Goal: Task Accomplishment & Management: Use online tool/utility

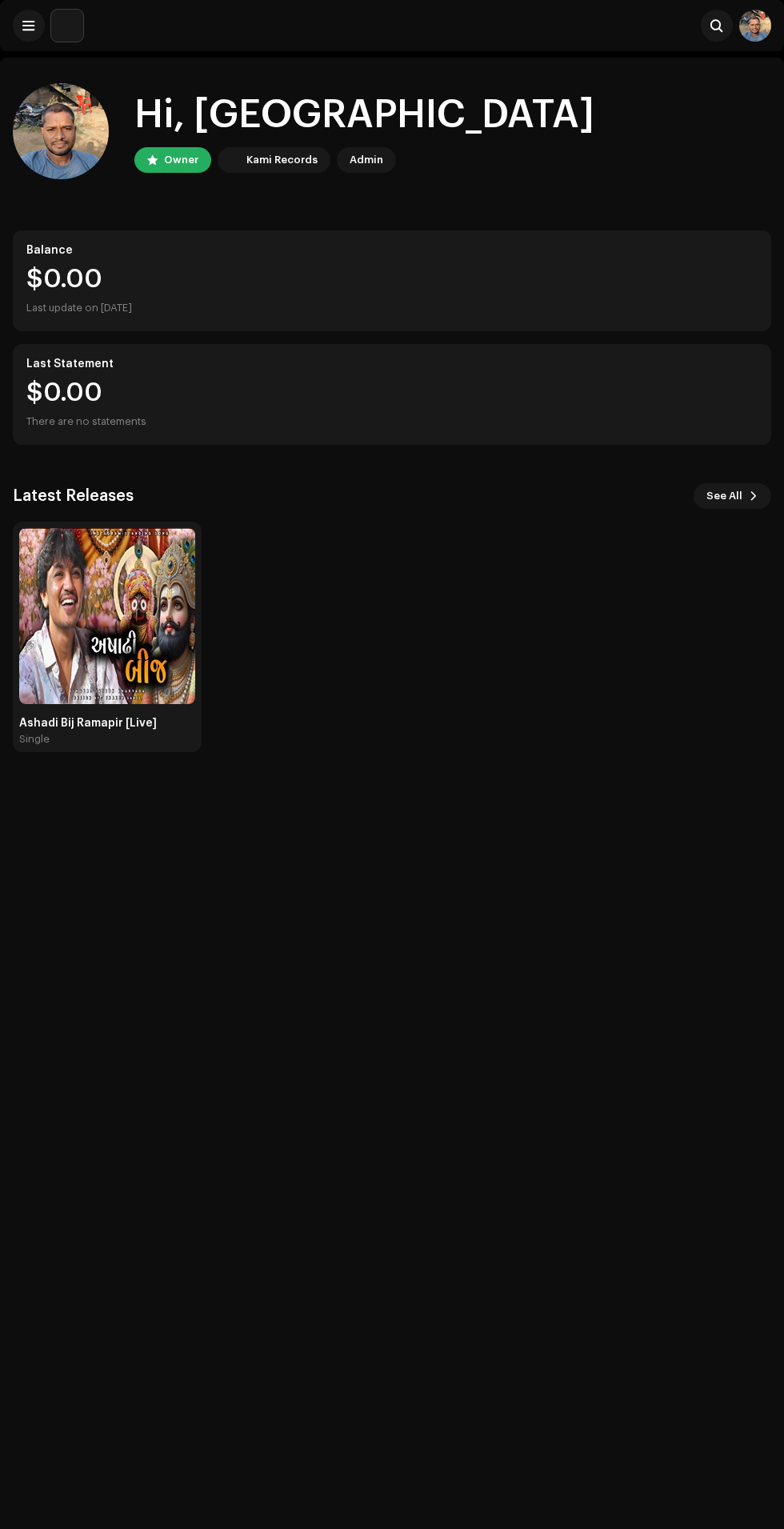
click at [74, 599] on img at bounding box center [107, 616] width 176 height 176
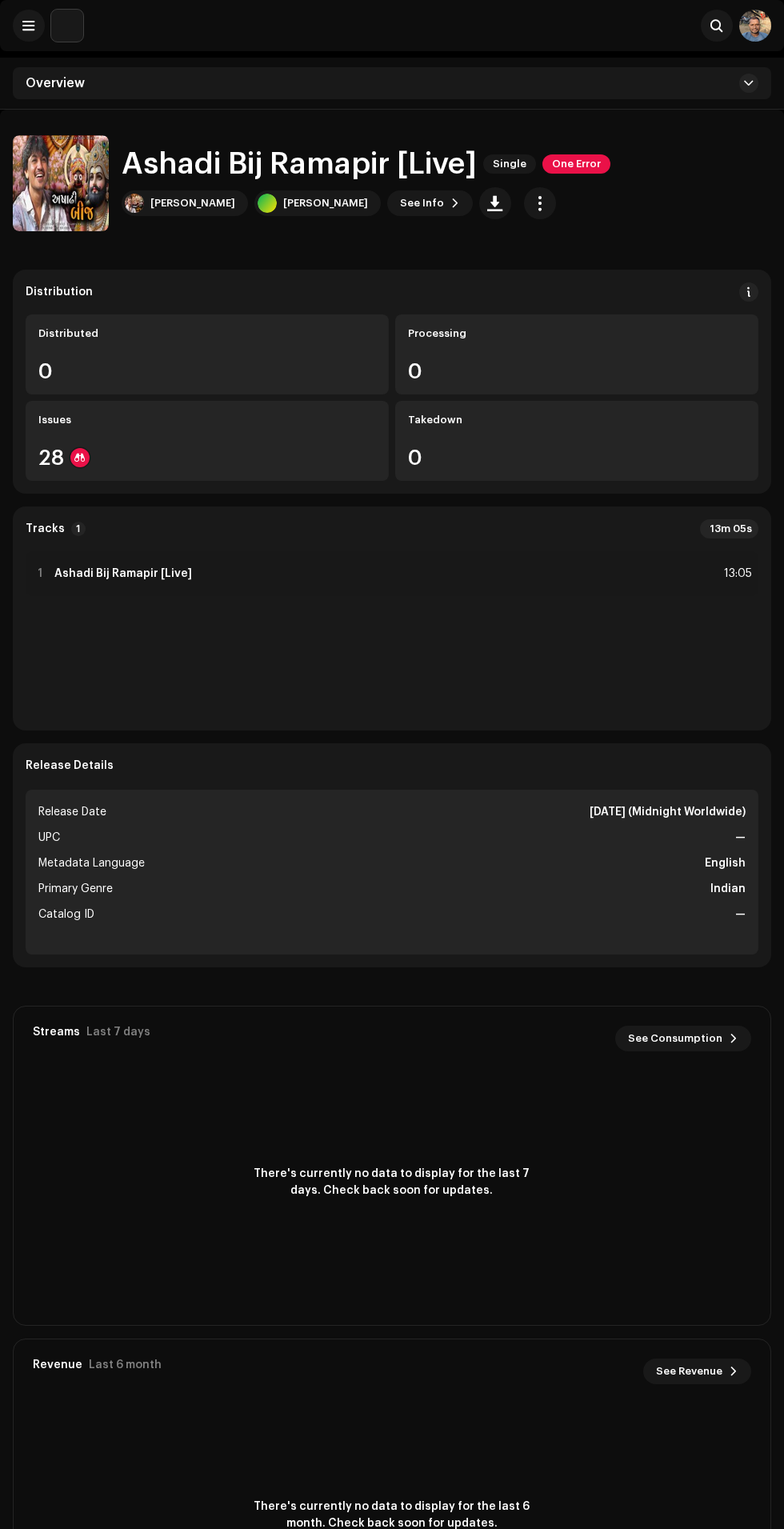
click at [87, 419] on div "Issues" at bounding box center [207, 420] width 338 height 12
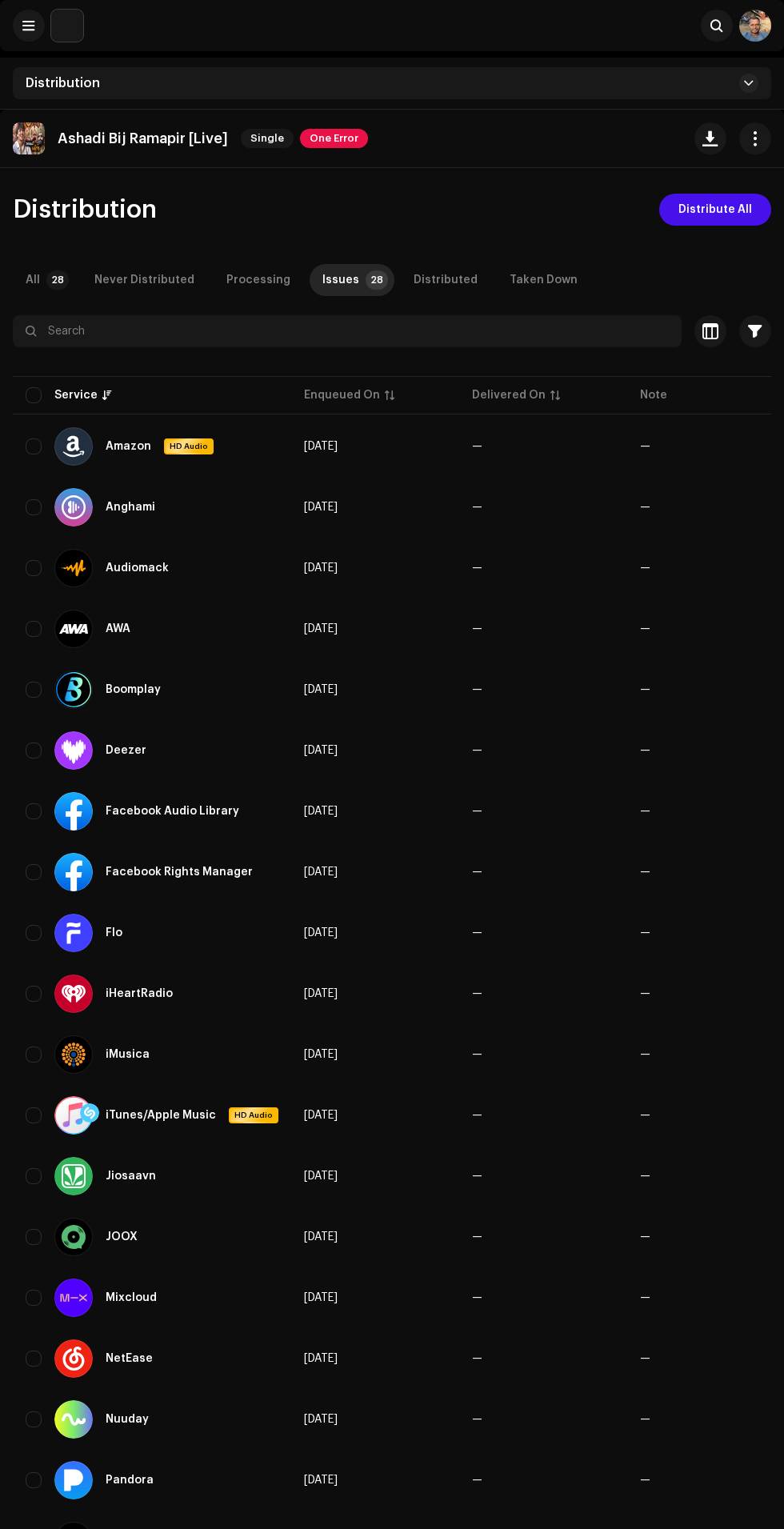
click at [716, 209] on span "Distribute All" at bounding box center [715, 209] width 74 height 32
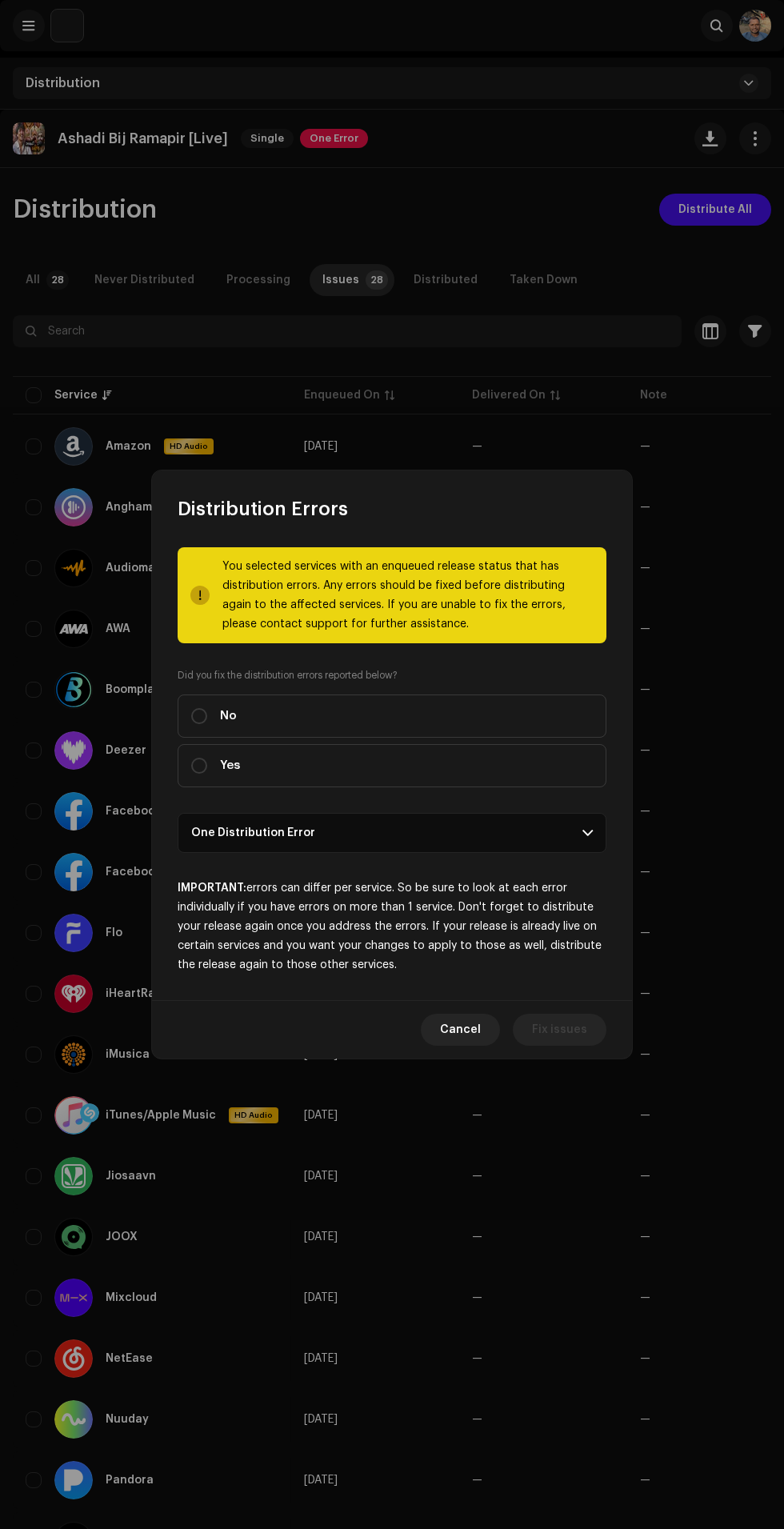
click at [227, 774] on span "Yes" at bounding box center [230, 766] width 20 height 18
click at [208, 774] on input "Yes" at bounding box center [200, 766] width 16 height 16
radio input "true"
click at [527, 840] on p-accordion-header "One Distribution Error" at bounding box center [392, 833] width 429 height 40
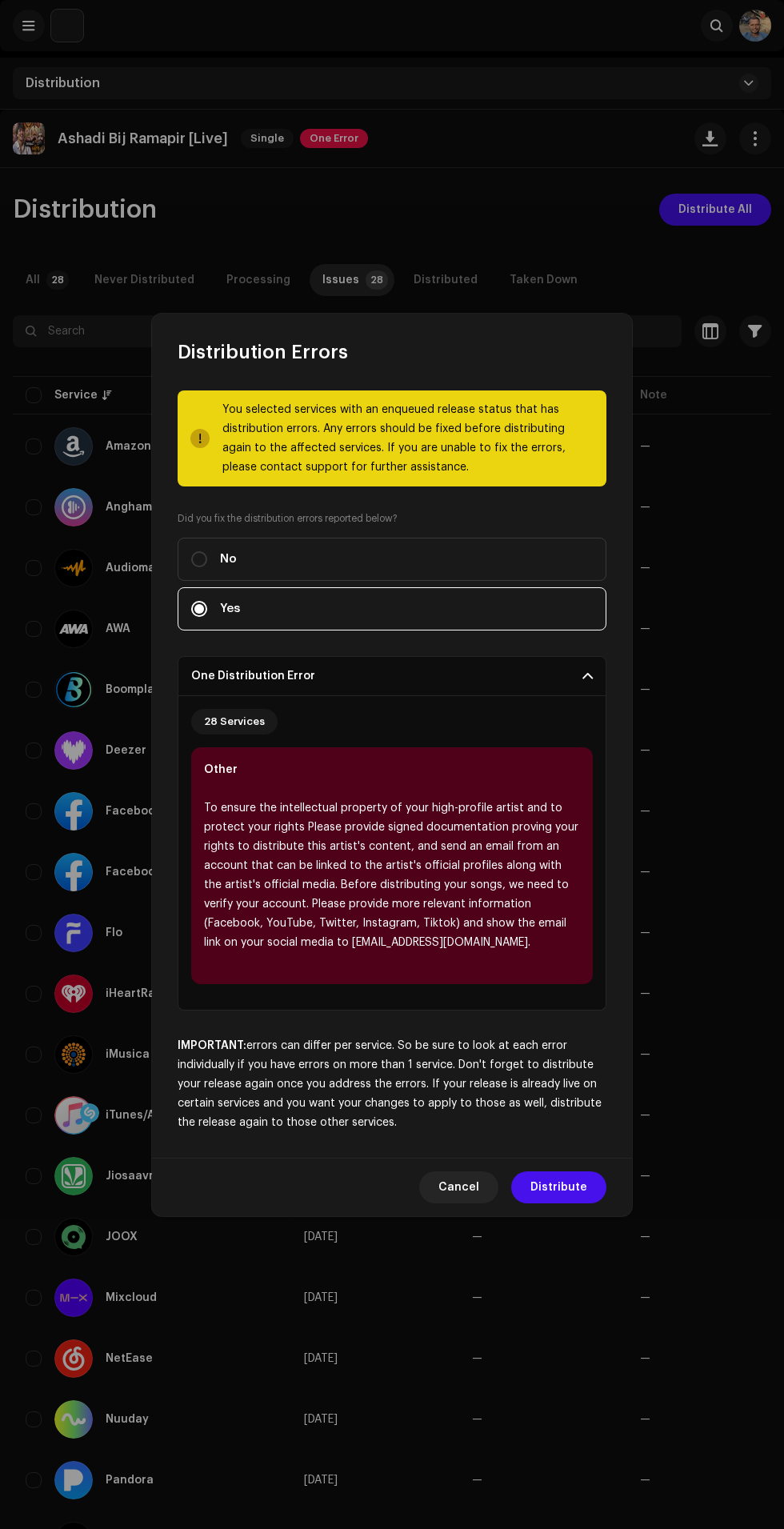
click at [555, 1196] on span "Distribute" at bounding box center [559, 1188] width 57 height 32
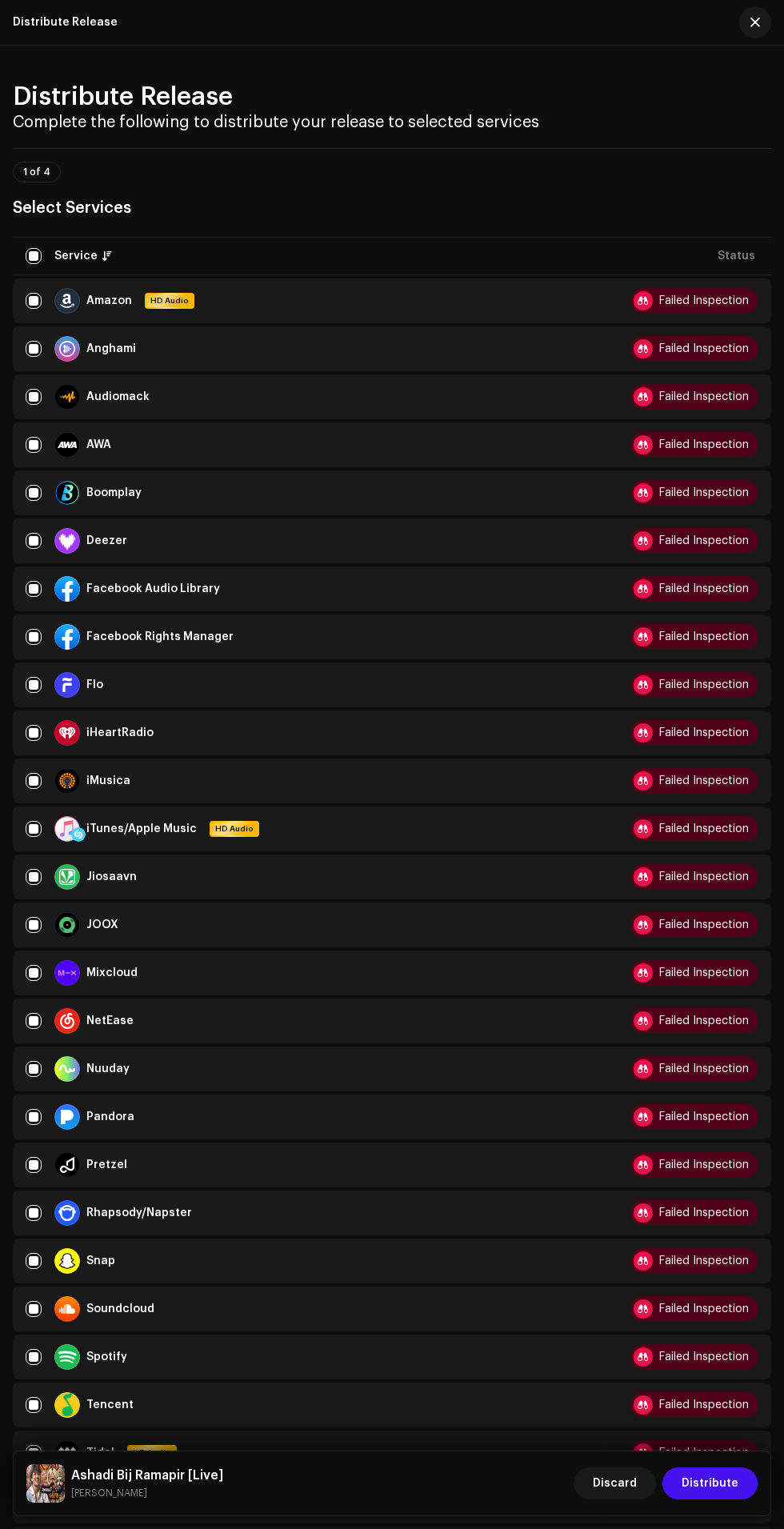
click at [689, 643] on div "Failed Inspection" at bounding box center [704, 637] width 90 height 12
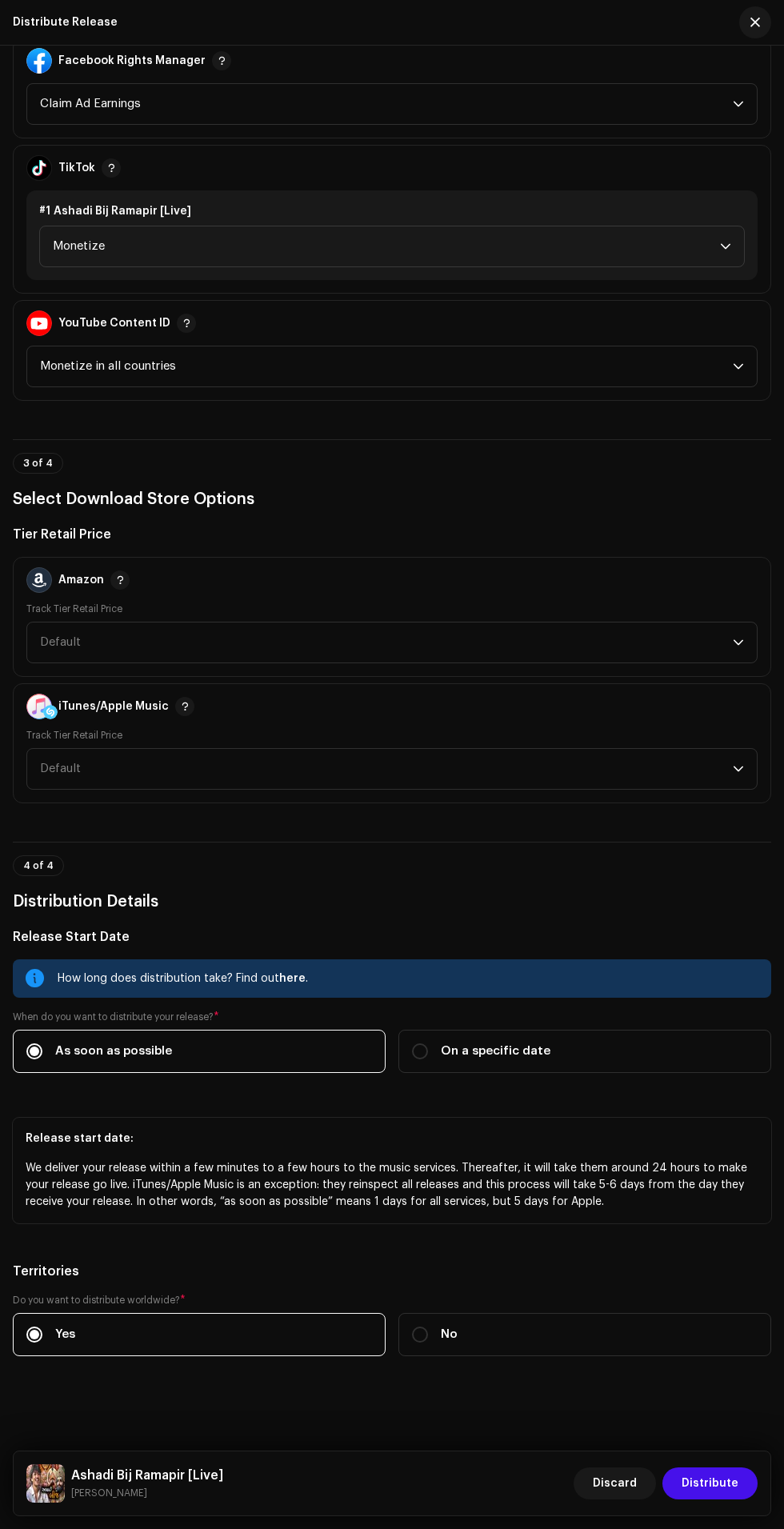
scroll to position [1947, 0]
click at [656, 749] on span "Default" at bounding box center [386, 769] width 693 height 40
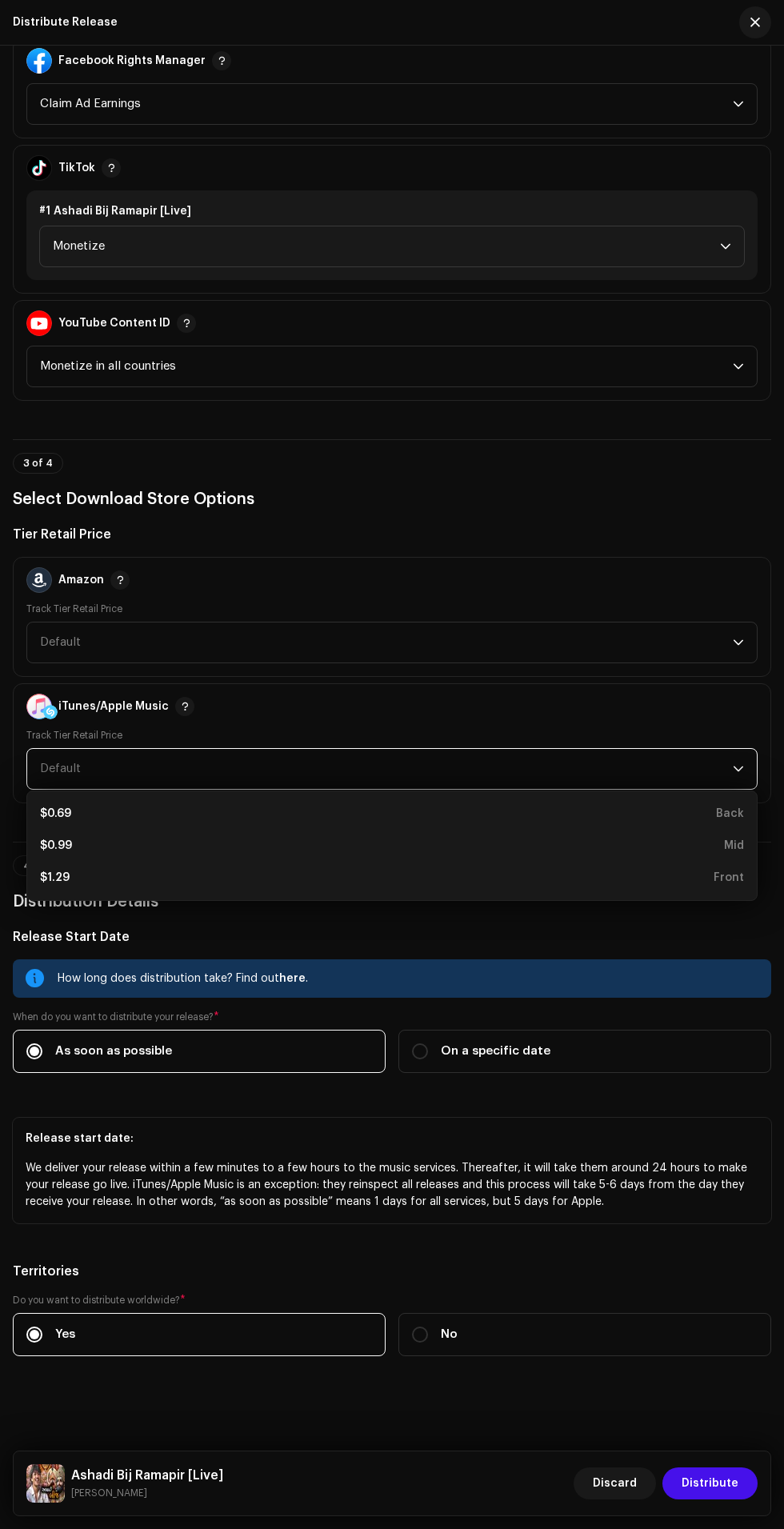
click at [42, 806] on div "$0.69" at bounding box center [55, 814] width 31 height 16
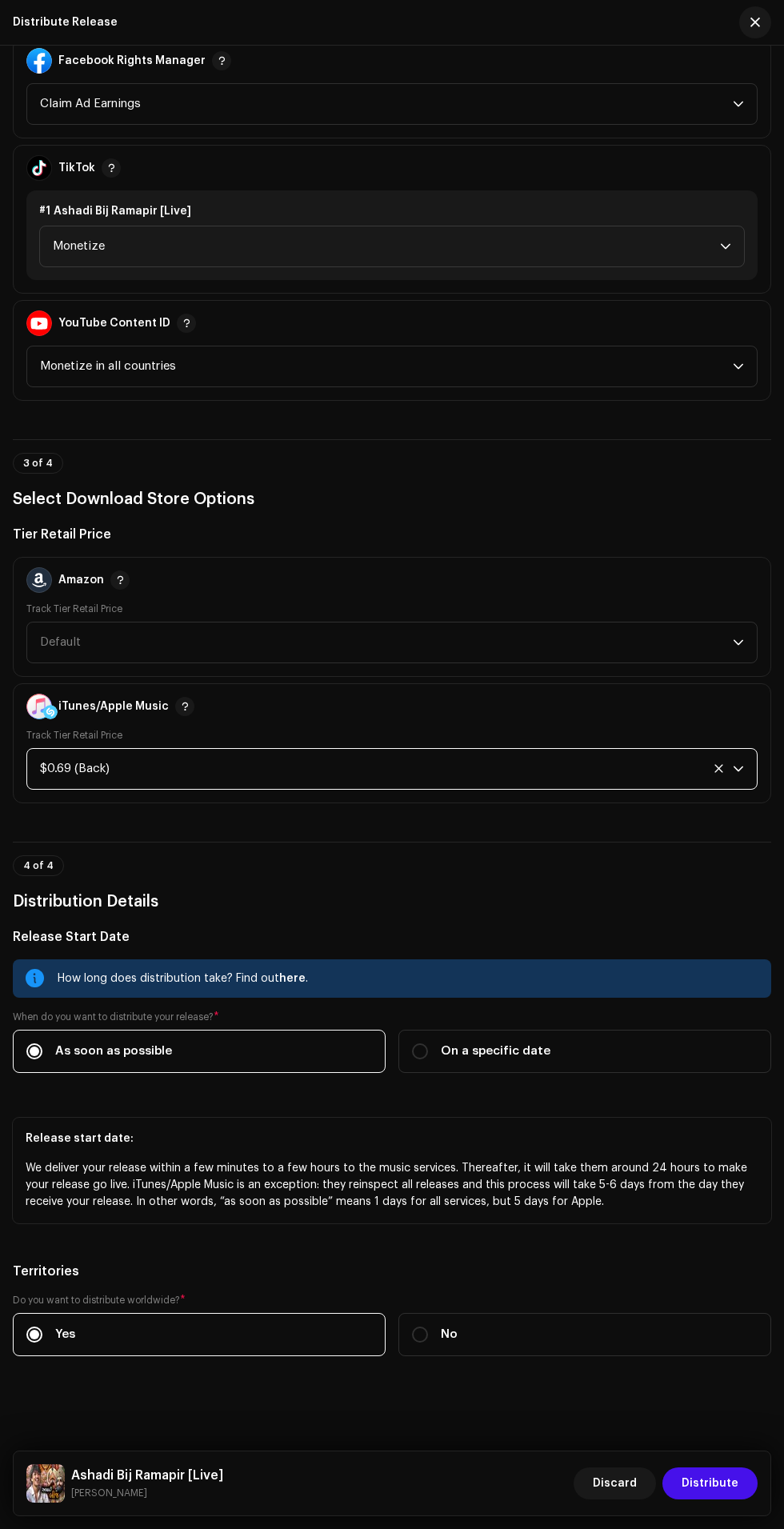
click at [667, 623] on span "Default" at bounding box center [386, 642] width 693 height 40
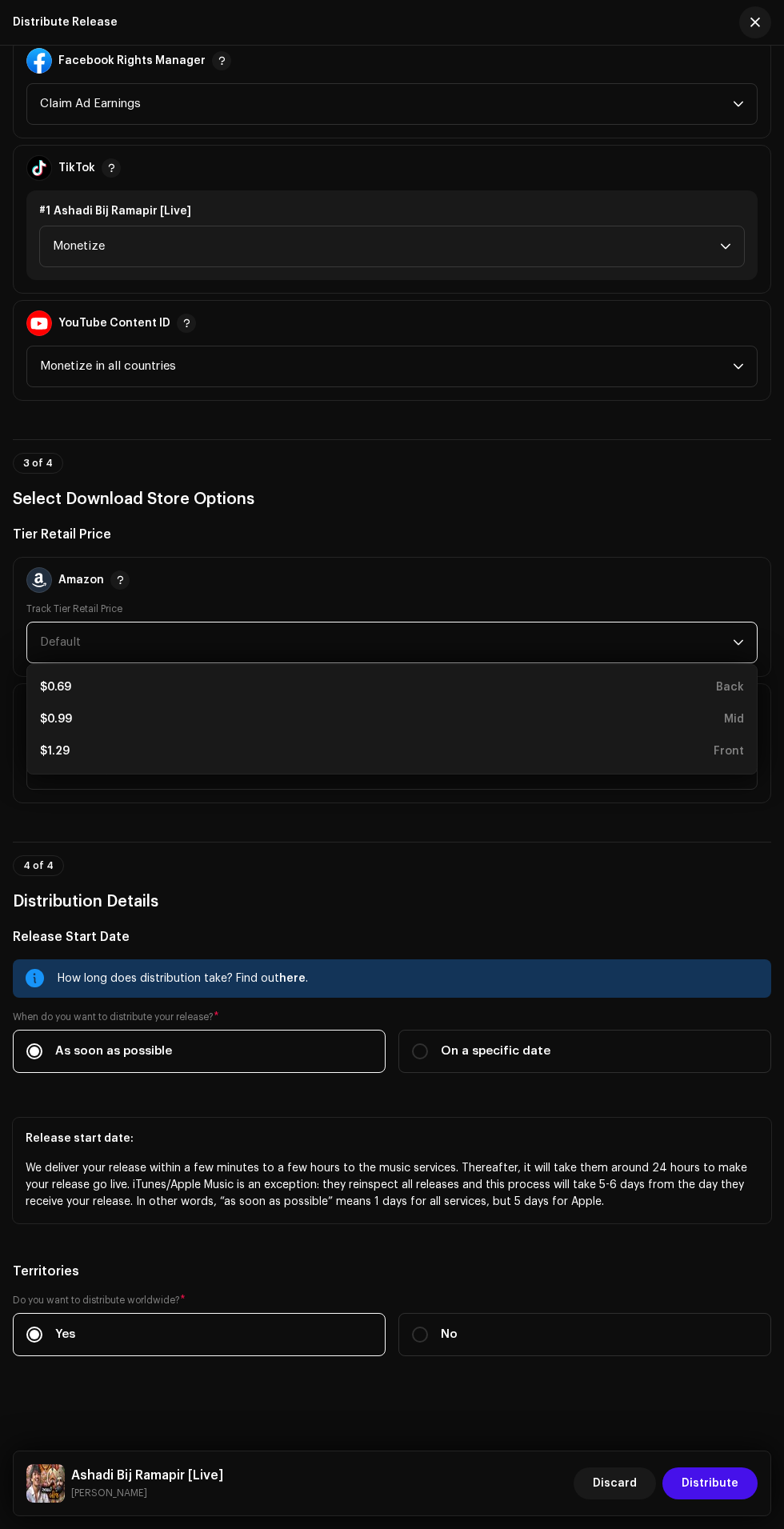
click at [60, 679] on div "$0.69" at bounding box center [55, 687] width 31 height 16
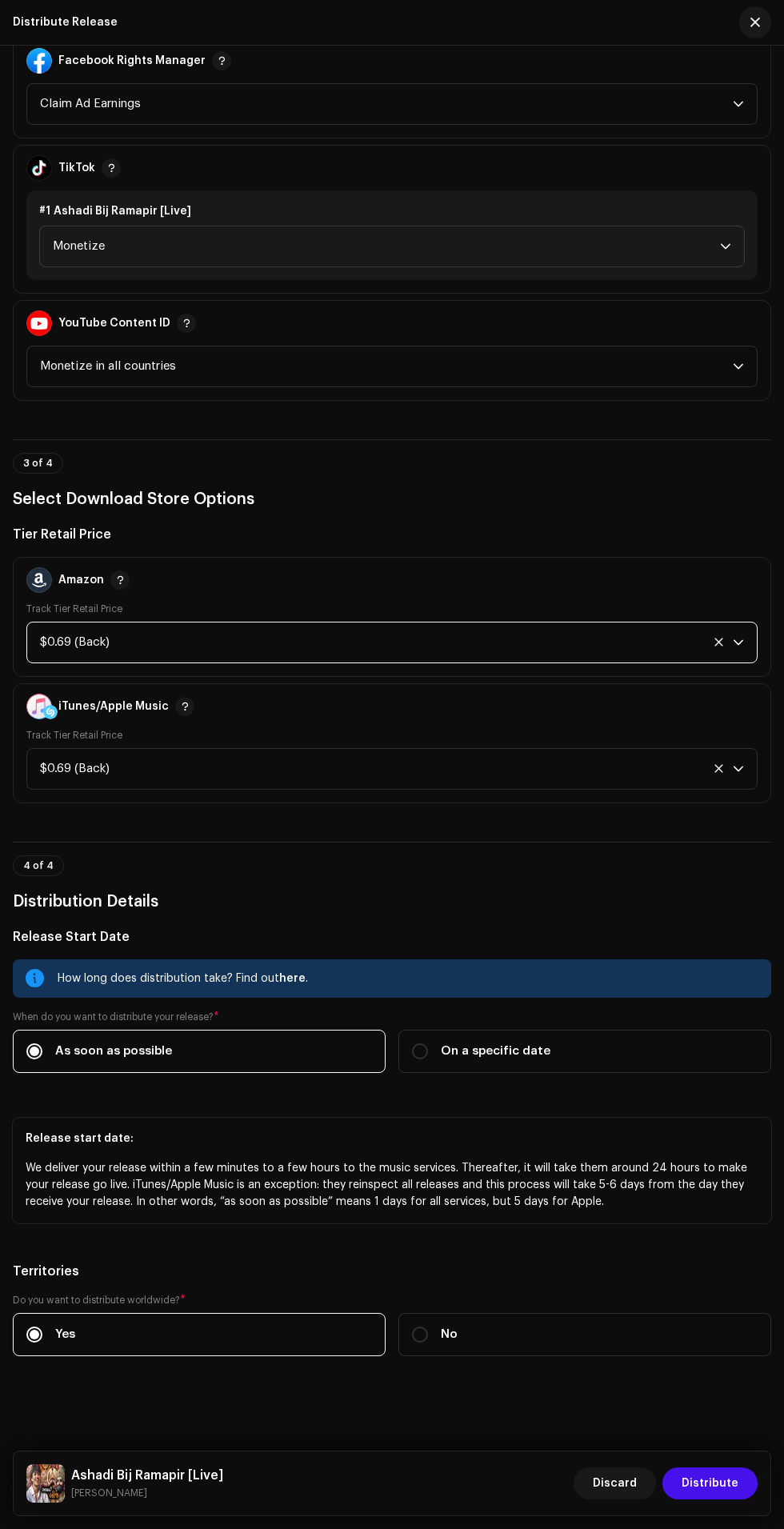
click at [712, 1488] on span "Distribute" at bounding box center [710, 1484] width 57 height 32
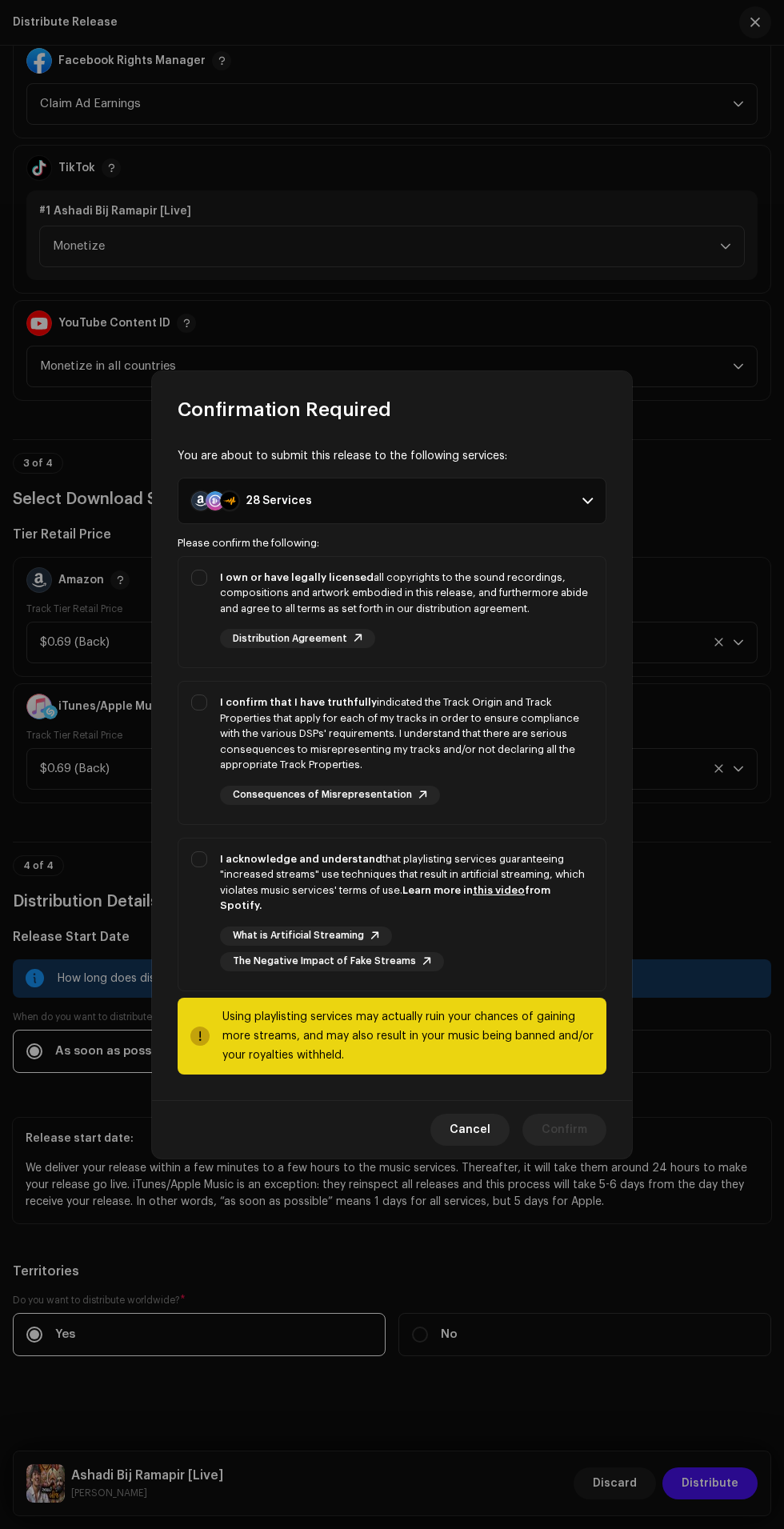
click at [587, 507] on span at bounding box center [588, 501] width 11 height 12
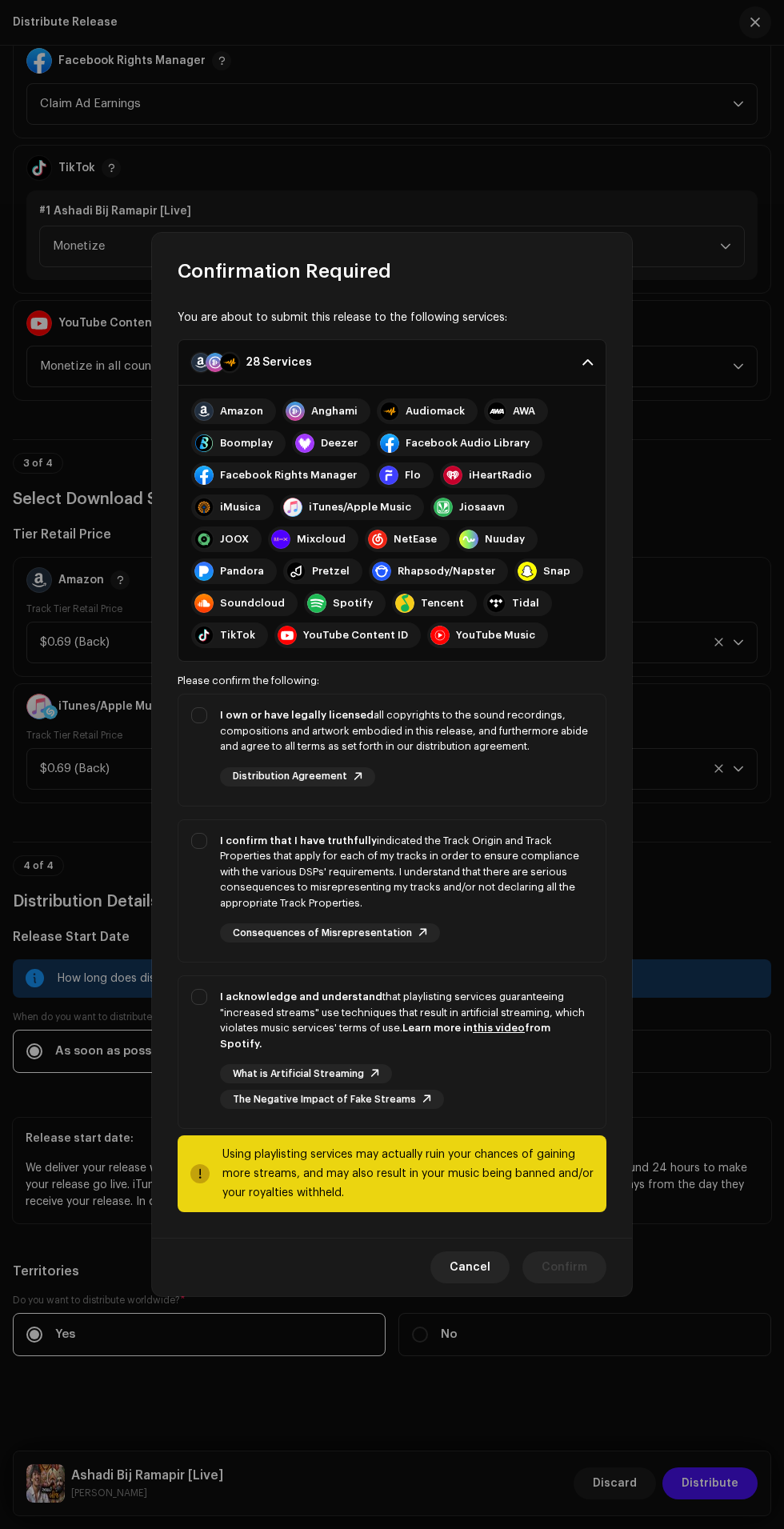
click at [587, 369] on span at bounding box center [588, 363] width 11 height 12
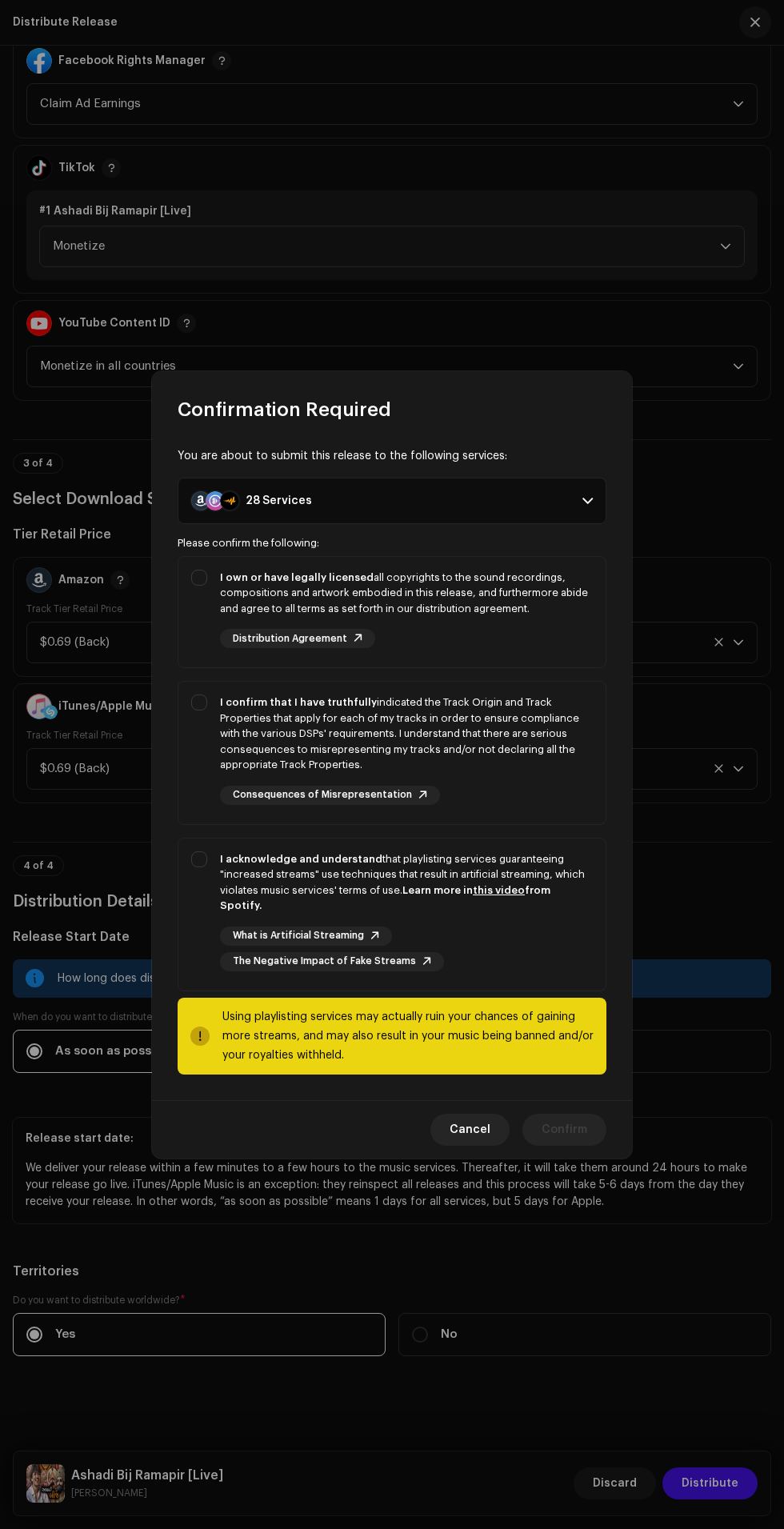
click at [587, 507] on span at bounding box center [588, 501] width 11 height 12
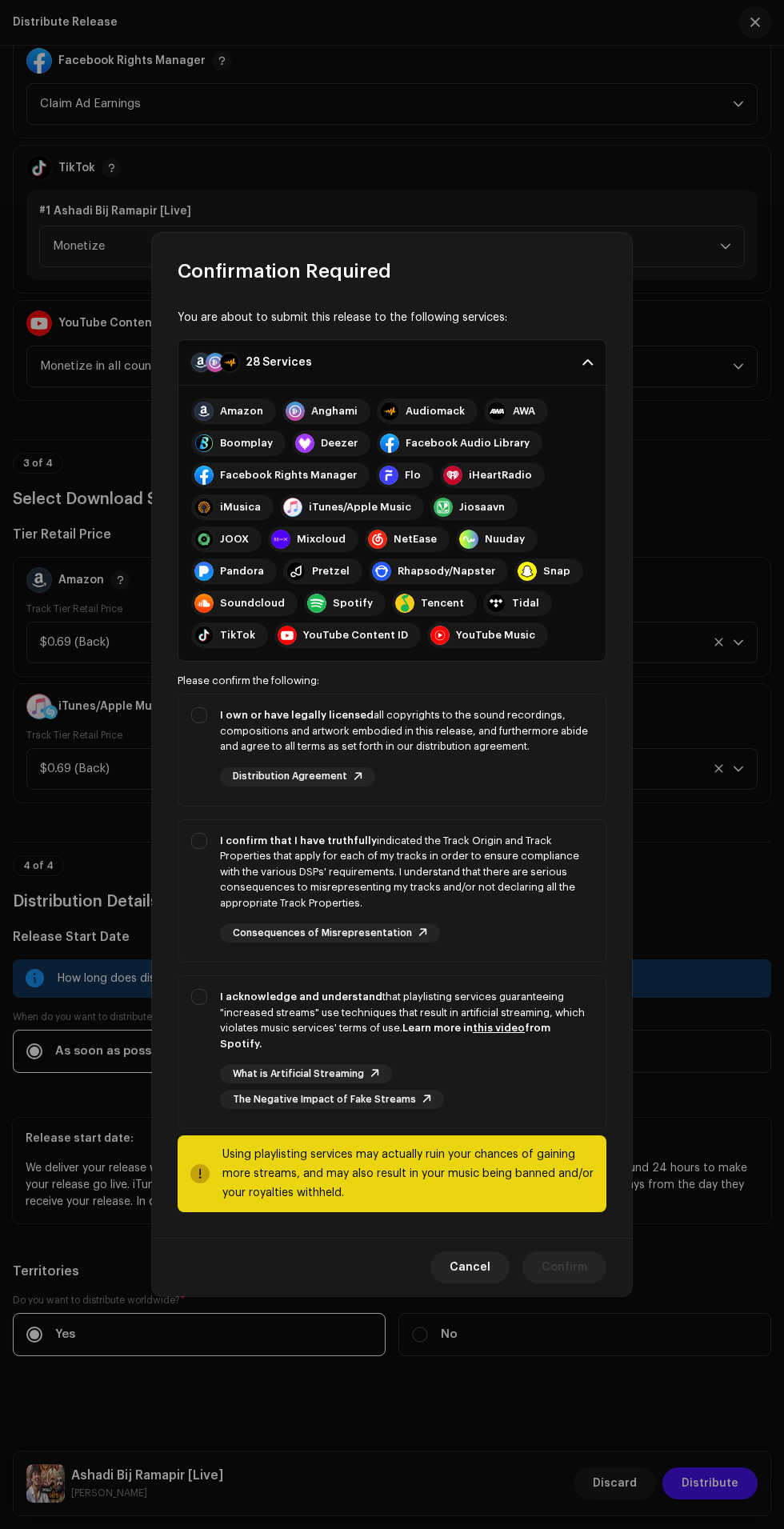
click at [587, 369] on span at bounding box center [588, 363] width 11 height 12
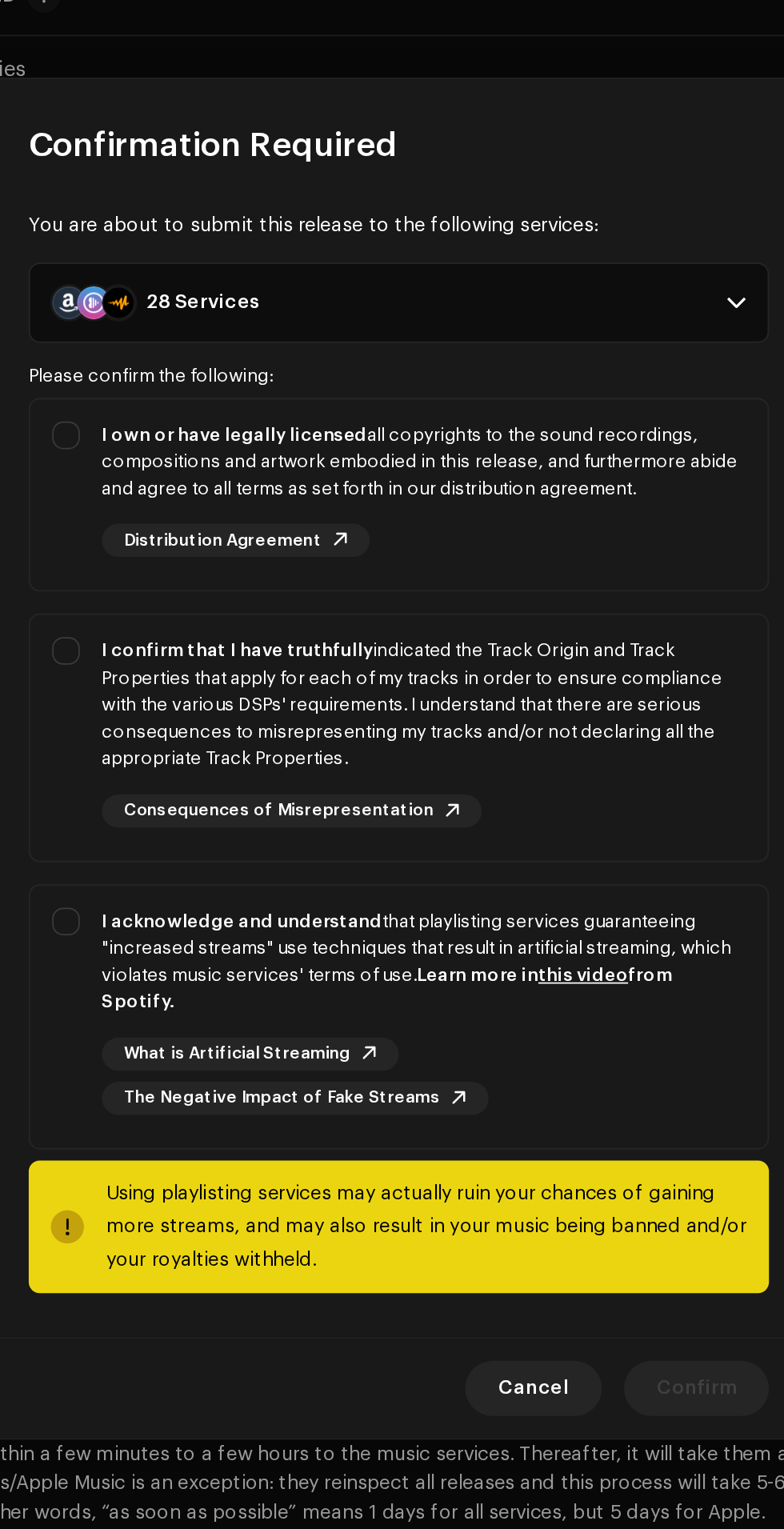
click at [198, 569] on div "I own or have legally licensed all copyrights to the sound recordings, composit…" at bounding box center [392, 609] width 427 height 105
checkbox input "true"
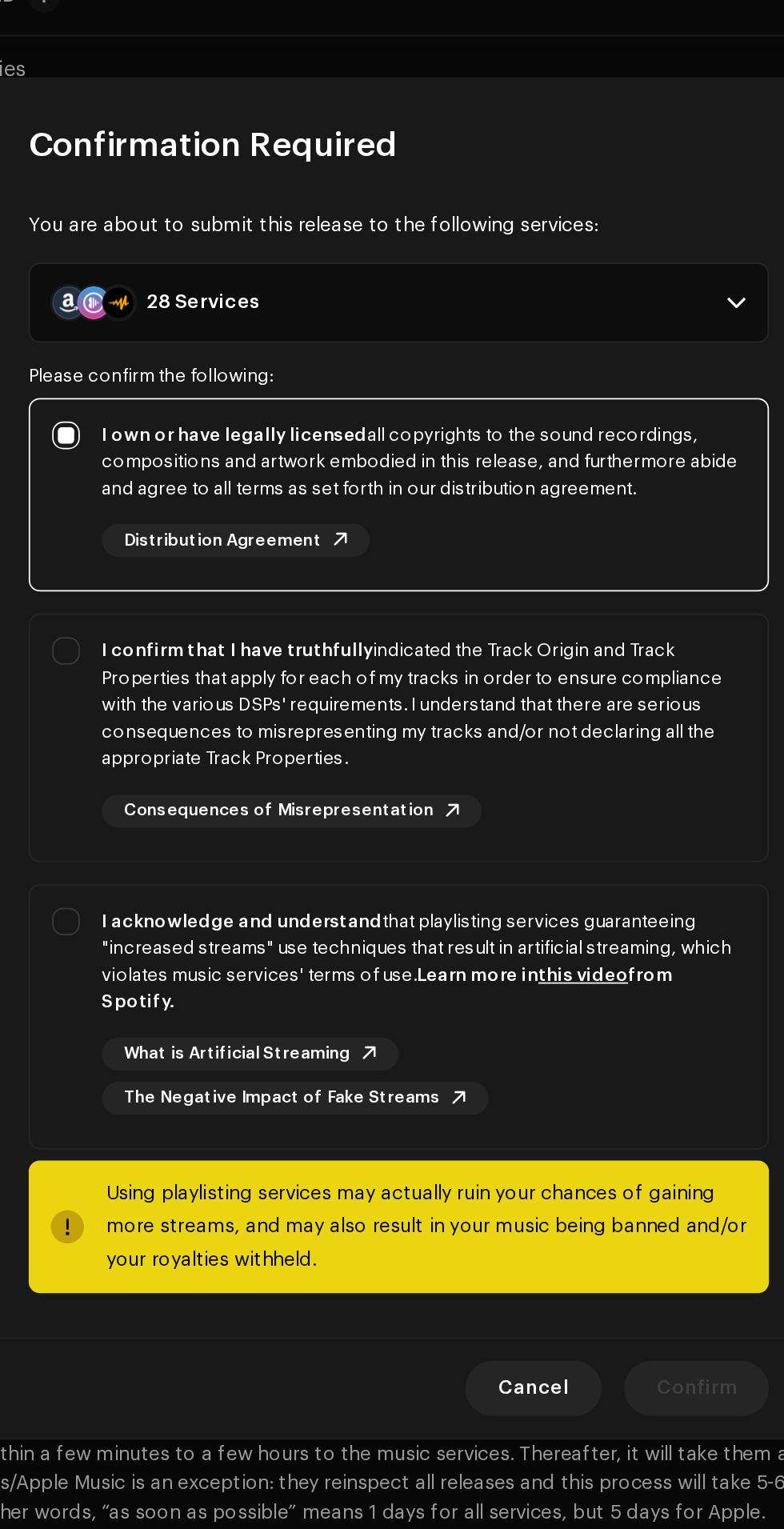
click at [312, 644] on span "Distribution Agreement" at bounding box center [290, 639] width 114 height 11
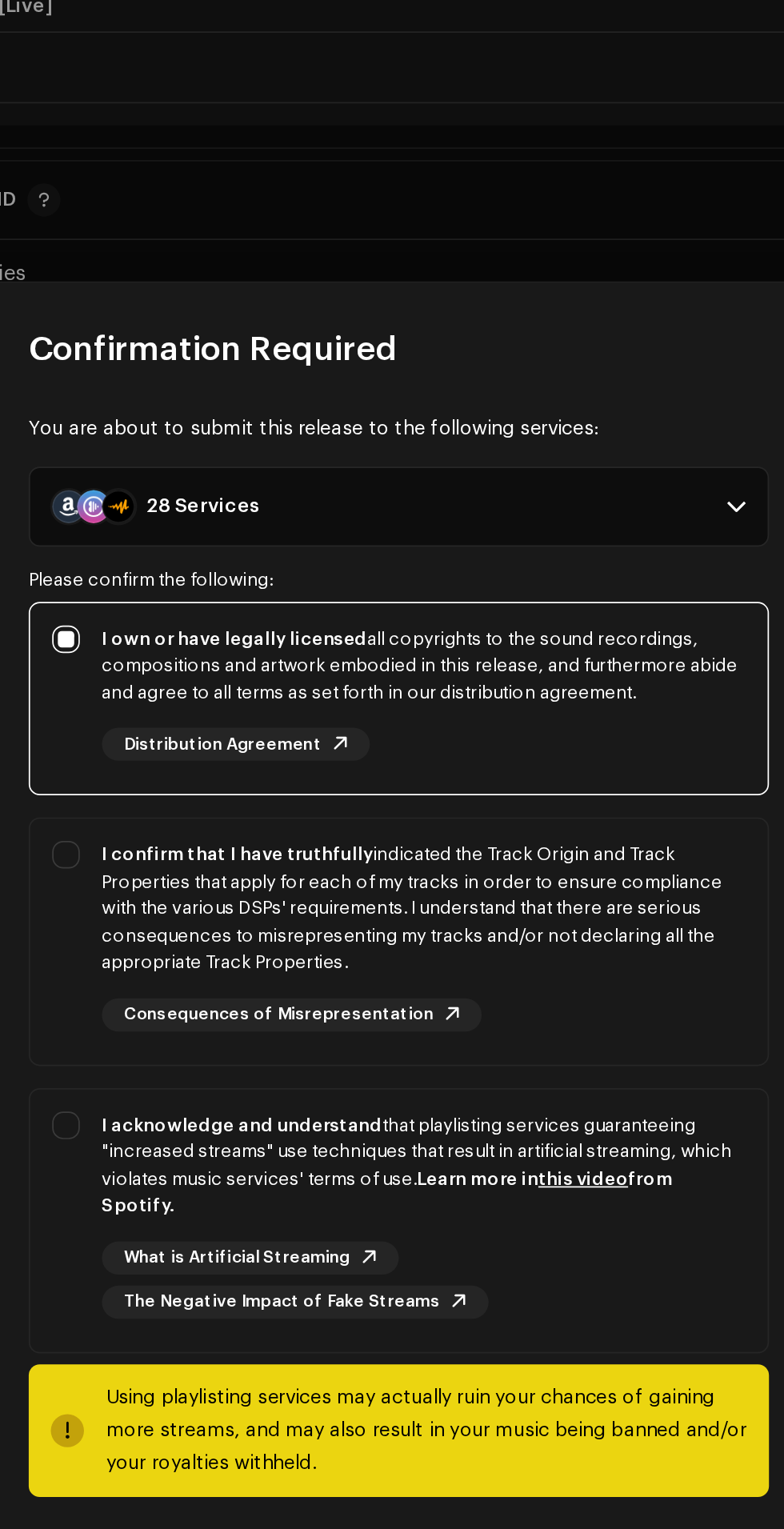
click at [586, 507] on span at bounding box center [588, 501] width 11 height 12
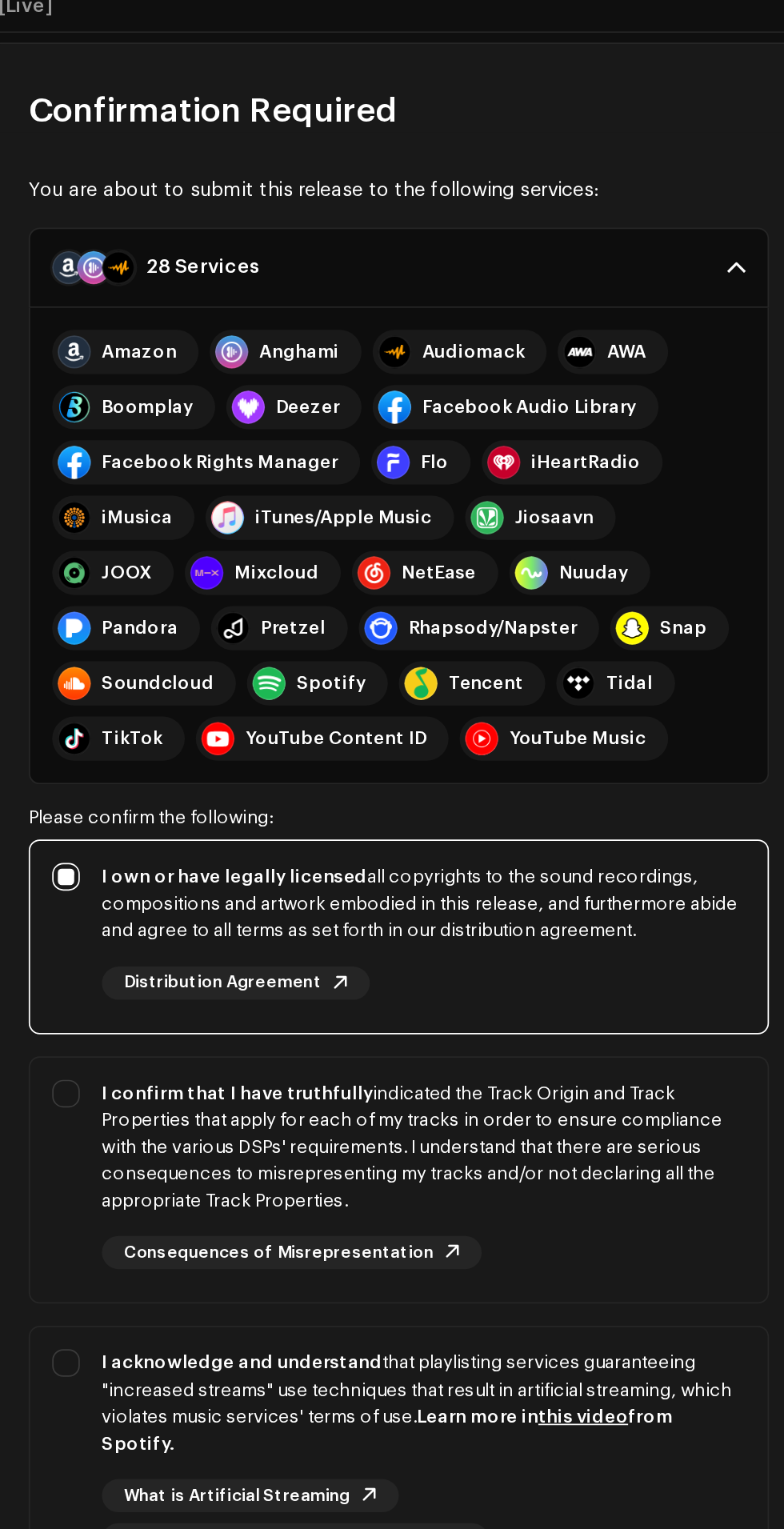
click at [504, 380] on p-accordion-header "28 Services" at bounding box center [392, 363] width 429 height 46
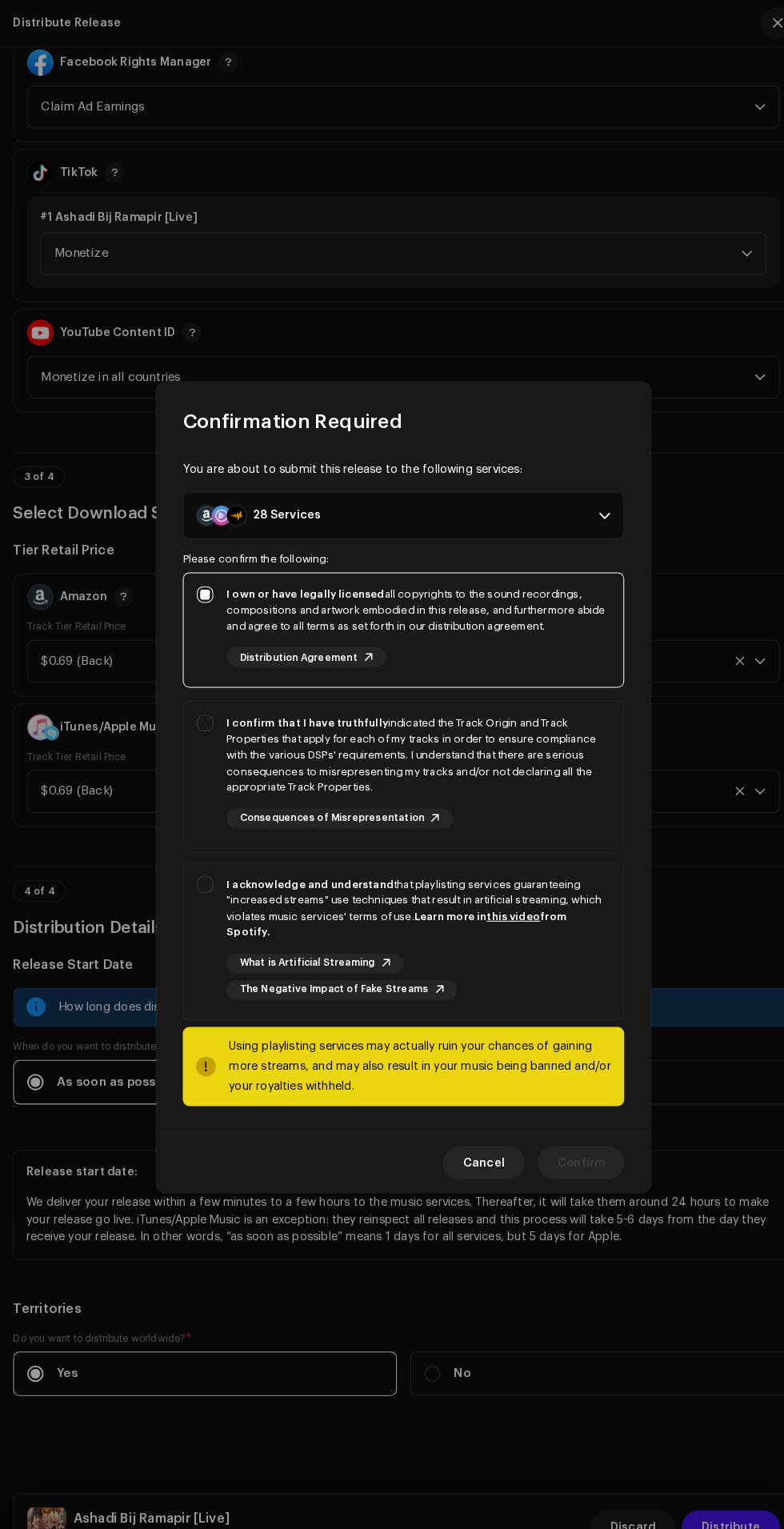
scroll to position [1802, 0]
click at [463, 1146] on span "Cancel" at bounding box center [470, 1130] width 41 height 32
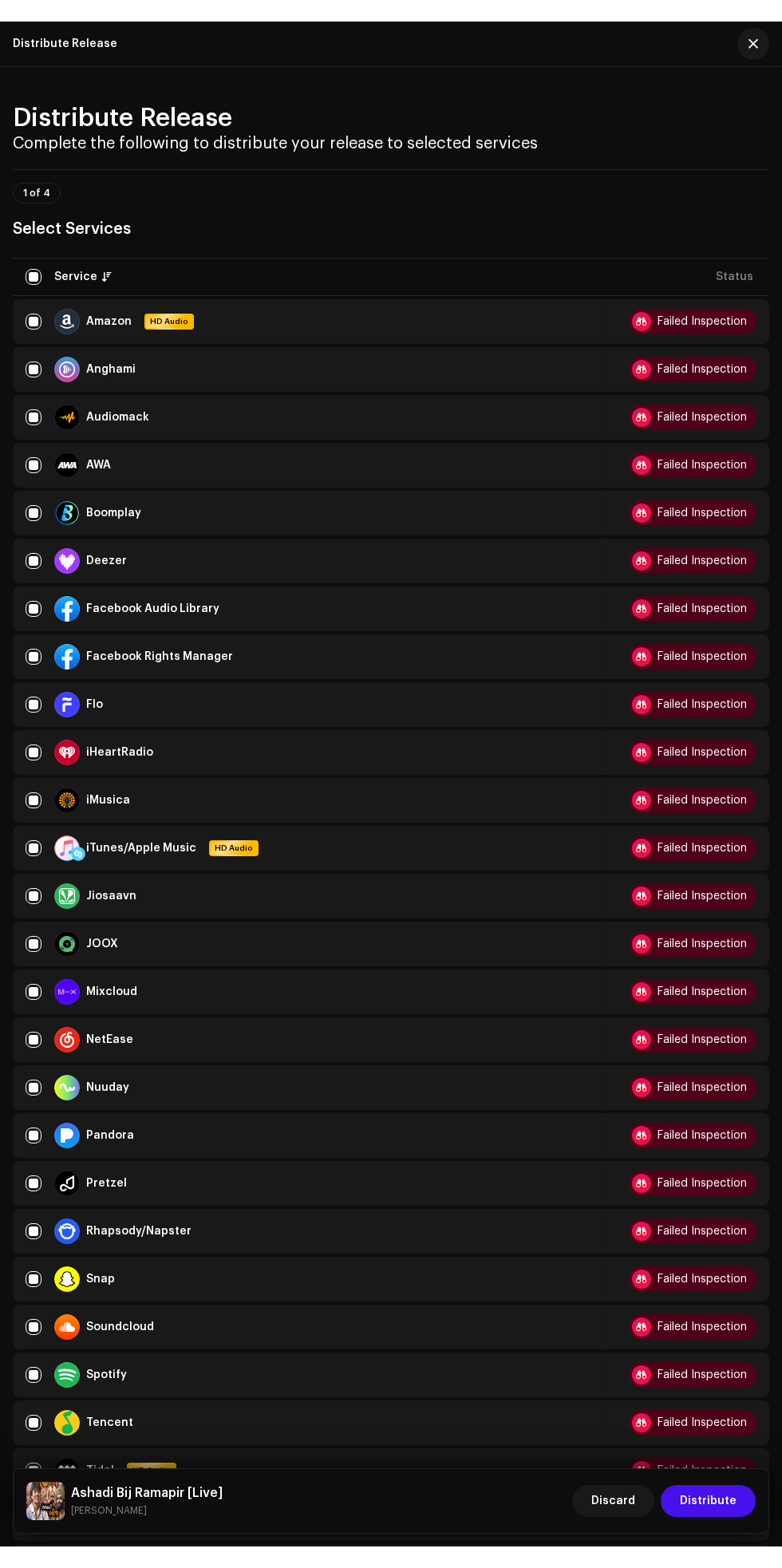
scroll to position [1, 0]
